Goal: Task Accomplishment & Management: Manage account settings

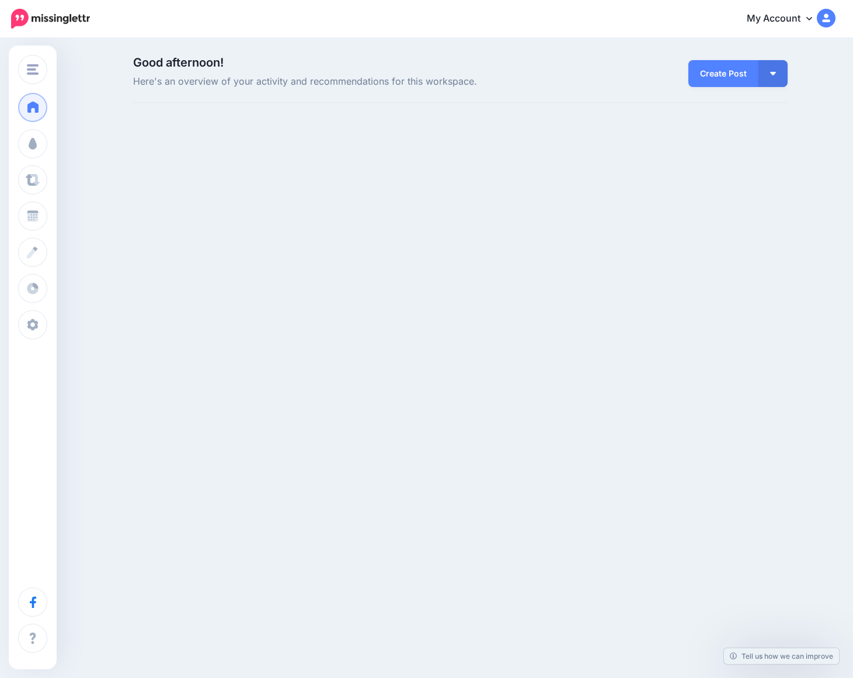
click at [780, 19] on link "My Account" at bounding box center [785, 19] width 100 height 29
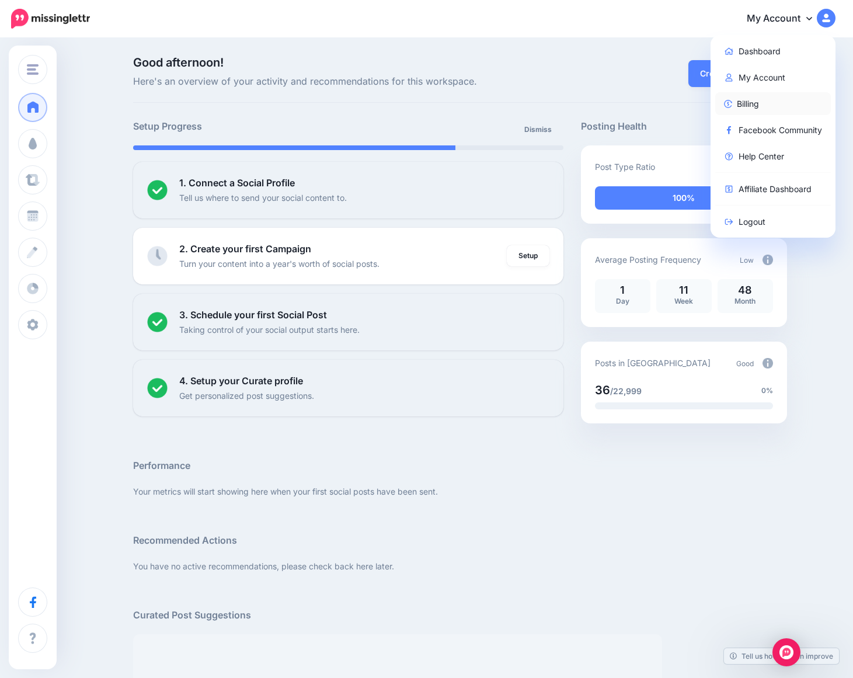
click at [748, 99] on link "Billing" at bounding box center [773, 103] width 116 height 23
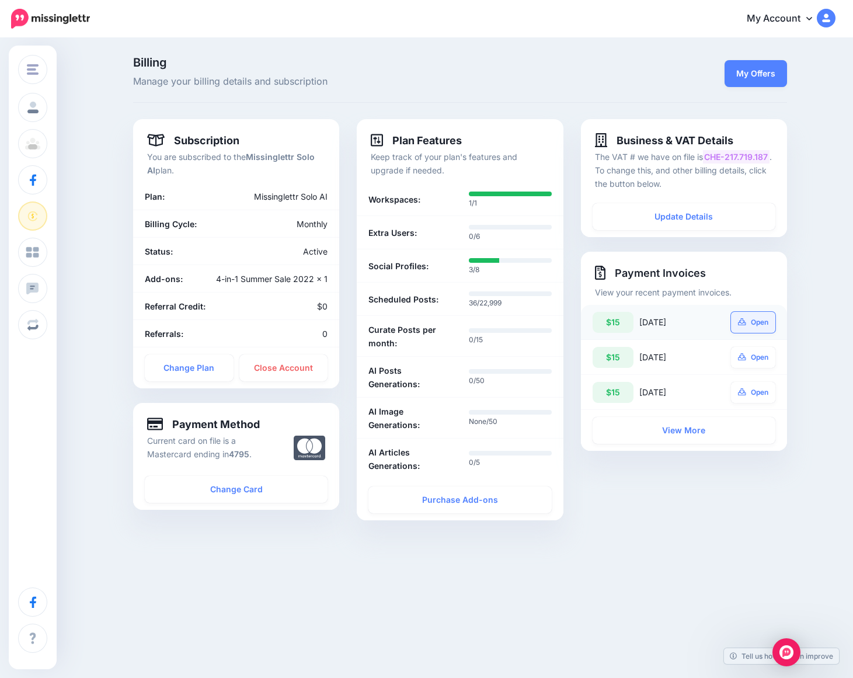
click at [754, 325] on link "Open" at bounding box center [753, 322] width 44 height 21
